Goal: Task Accomplishment & Management: Manage account settings

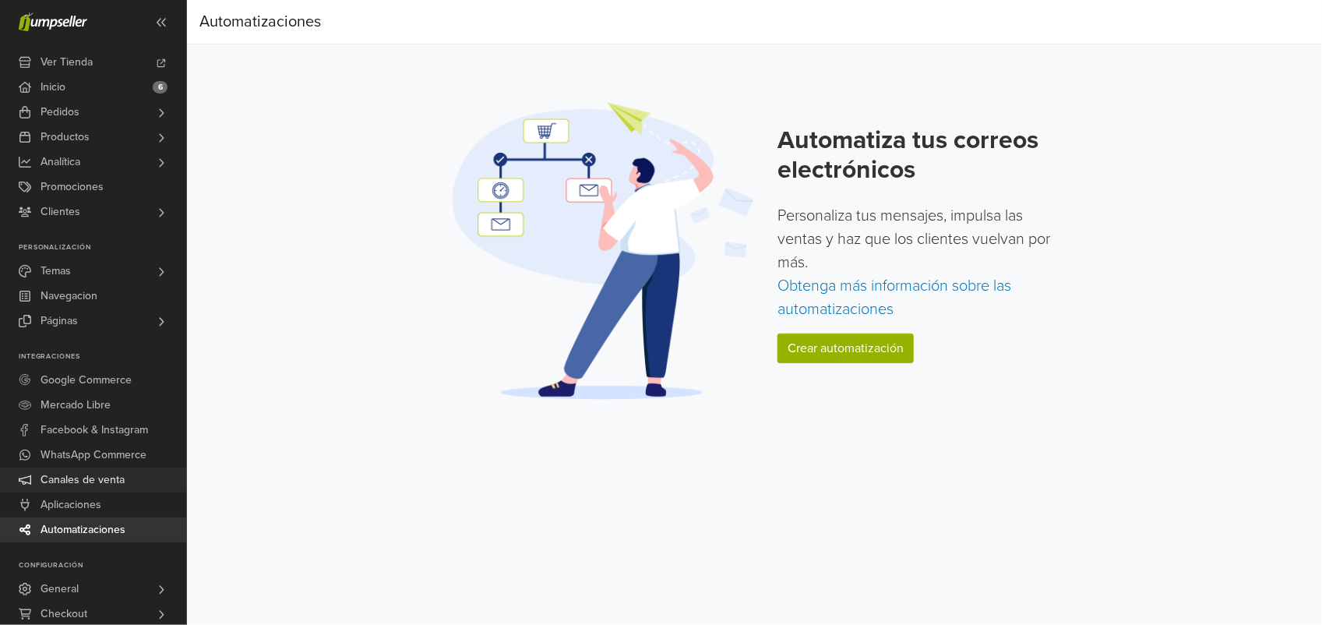
click at [129, 471] on link "Canales de venta" at bounding box center [93, 480] width 186 height 25
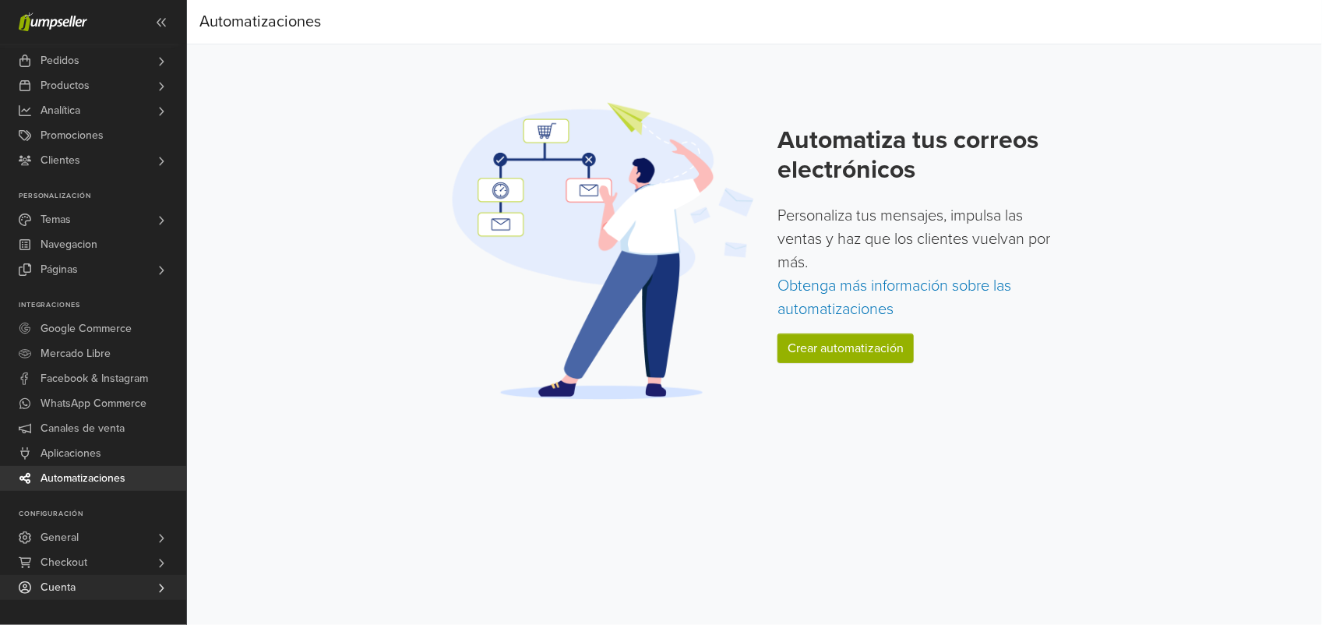
click at [119, 583] on link "Cuenta" at bounding box center [93, 587] width 186 height 25
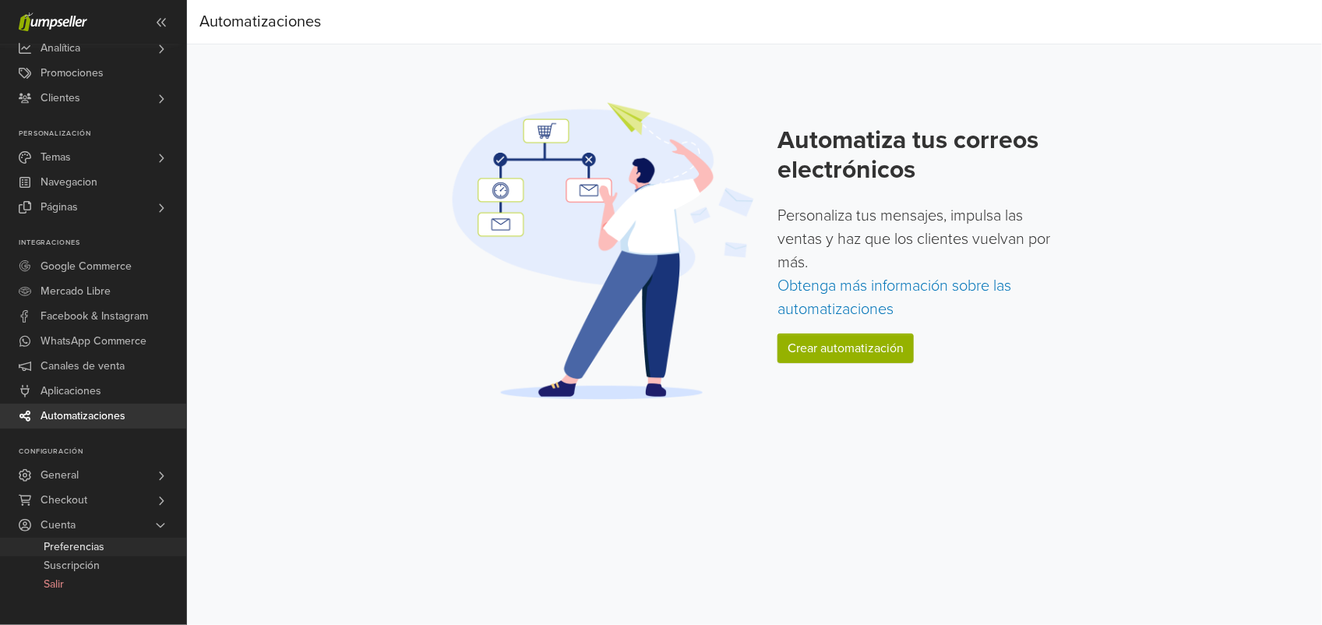
click at [63, 547] on span "Preferencias" at bounding box center [74, 547] width 61 height 19
